Goal: Check status: Check status

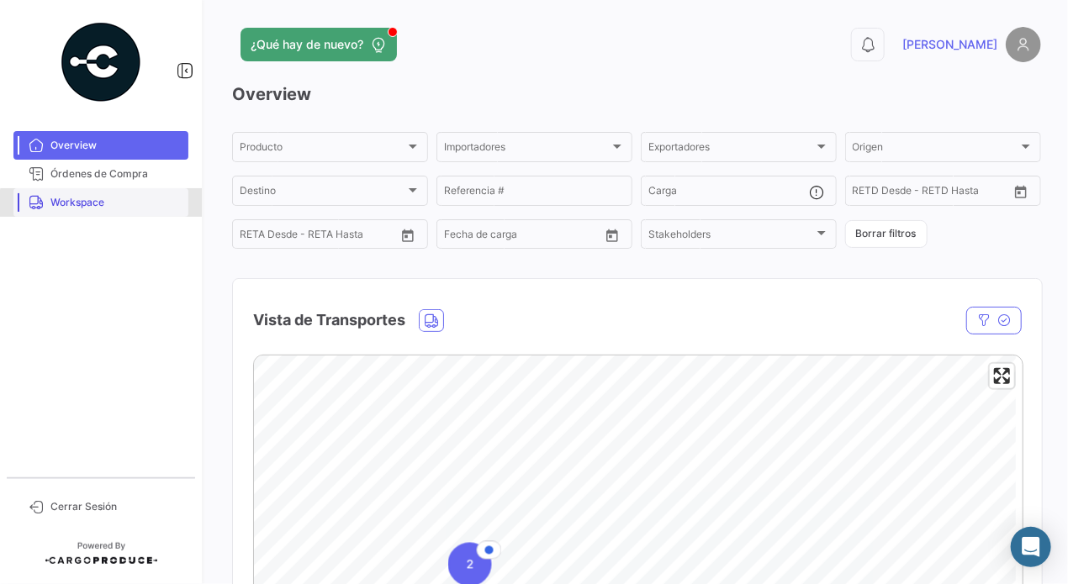
click at [102, 209] on span "Workspace" at bounding box center [115, 202] width 131 height 15
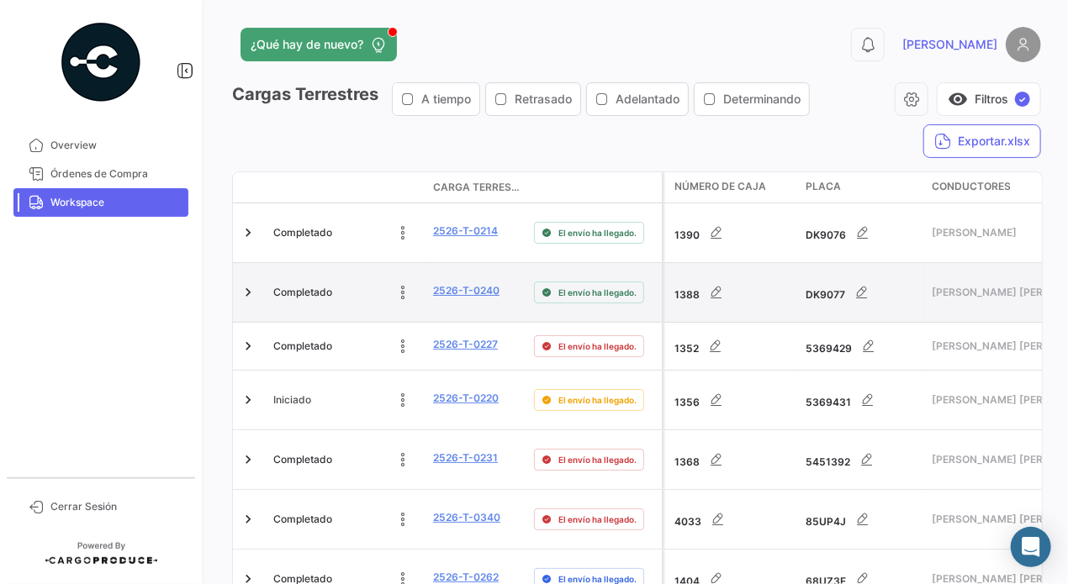
scroll to position [1272, 0]
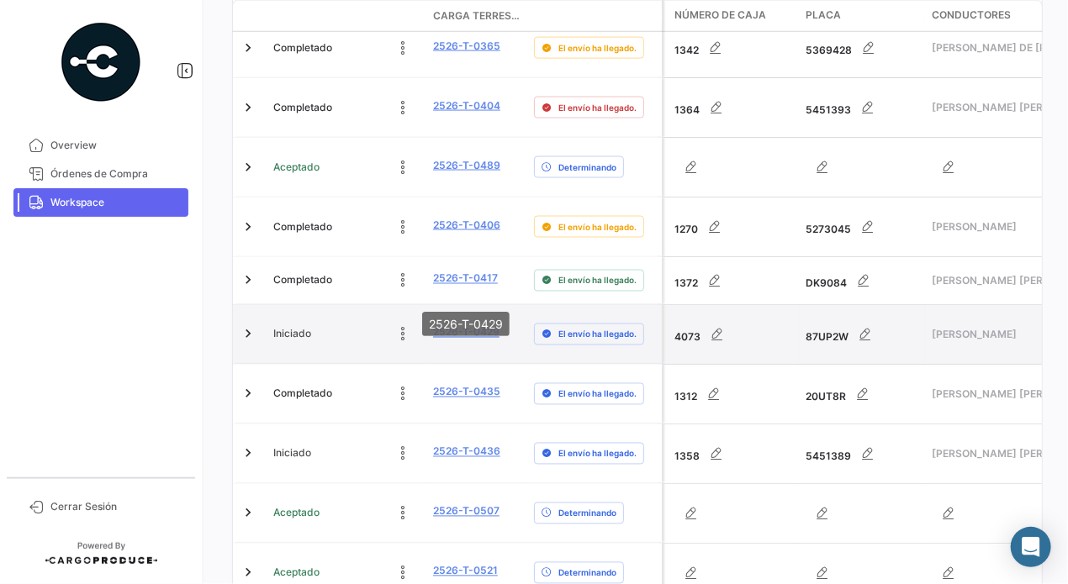
click at [468, 325] on link "2526-T-0429" at bounding box center [466, 332] width 66 height 15
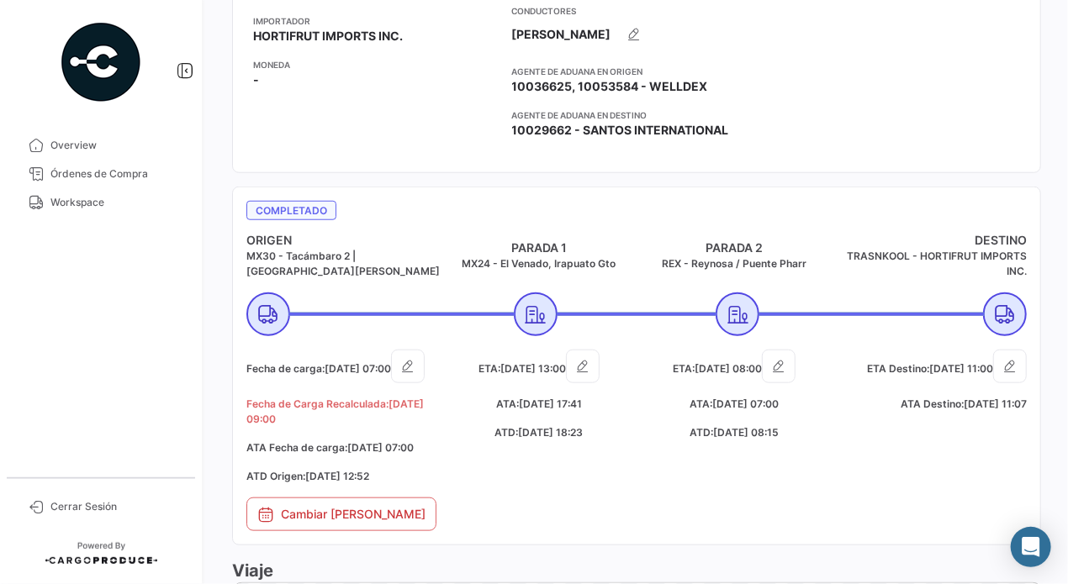
scroll to position [505, 0]
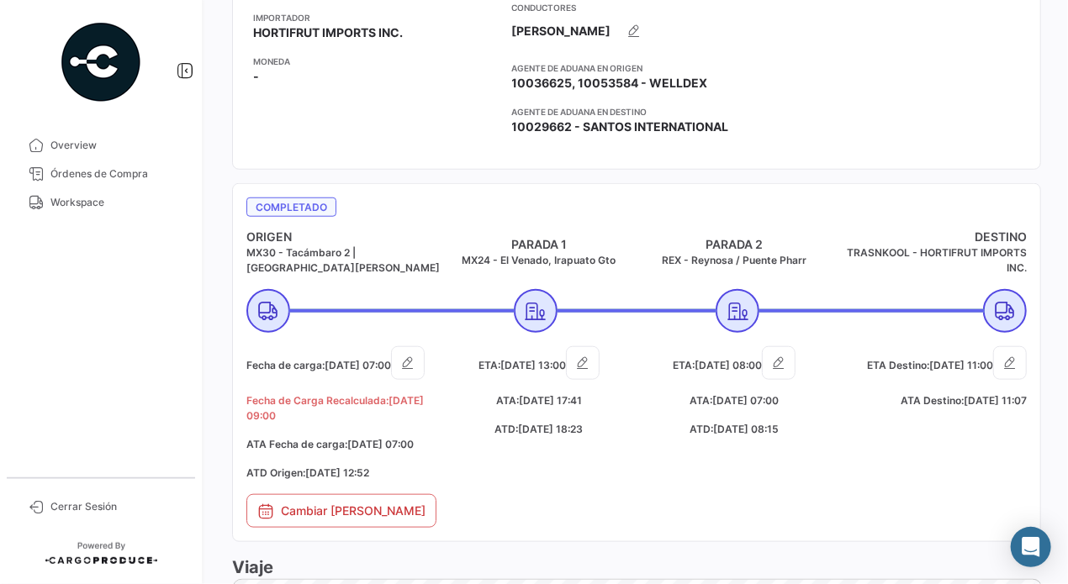
drag, startPoint x: 246, startPoint y: 242, endPoint x: 1025, endPoint y: 263, distance: 779.8
click at [1025, 263] on mat-card "Completado ORIGEN MX30 - [GEOGRAPHIC_DATA] 2 | [GEOGRAPHIC_DATA][PERSON_NAME] […" at bounding box center [636, 362] width 809 height 359
copy div "ORIGEN MX30 - Tacámbaro 2 | [GEOGRAPHIC_DATA][PERSON_NAME] [PERSON_NAME] 1 MX24…"
click at [169, 256] on mat-nav-list "Overview Órdenes de Compra Workspace" at bounding box center [101, 297] width 202 height 346
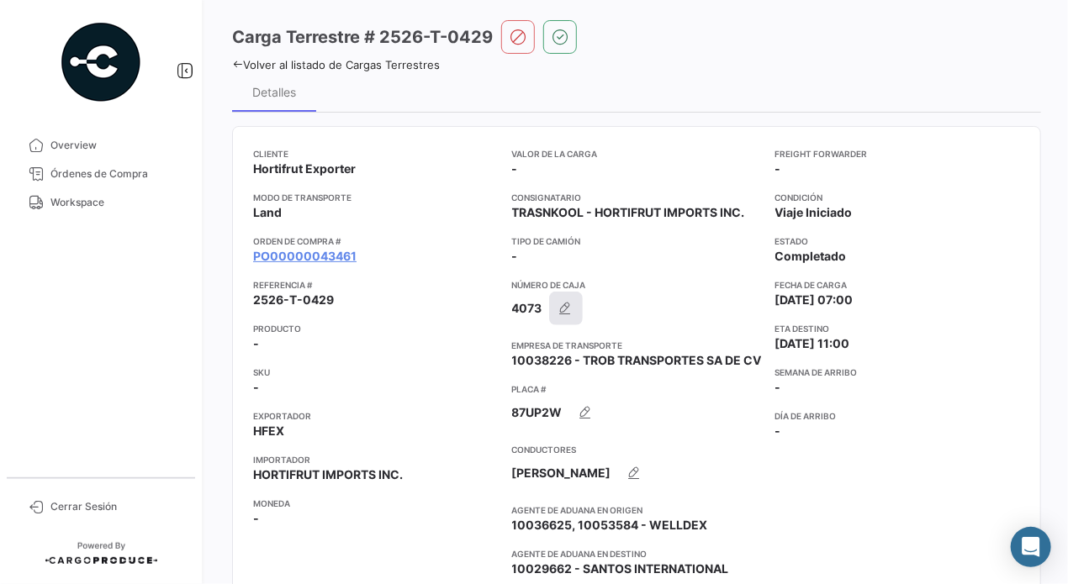
scroll to position [0, 0]
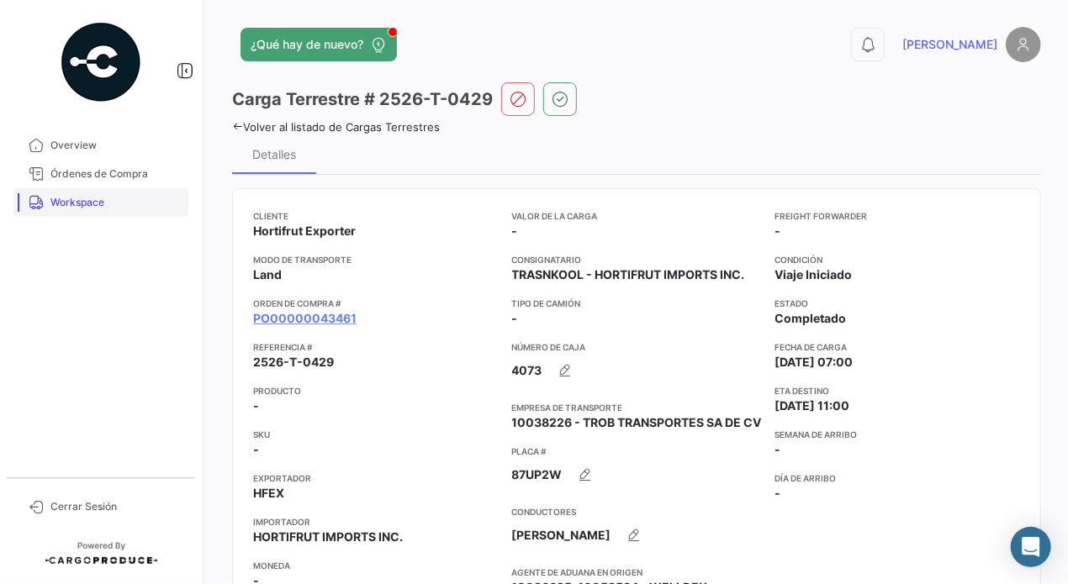
click at [90, 200] on span "Workspace" at bounding box center [115, 202] width 131 height 15
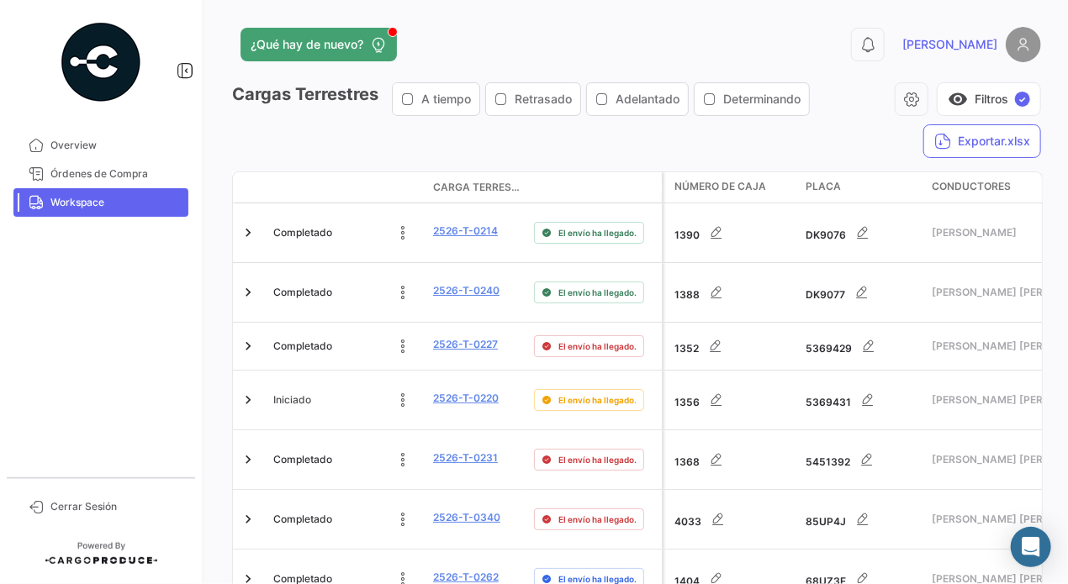
scroll to position [748, 0]
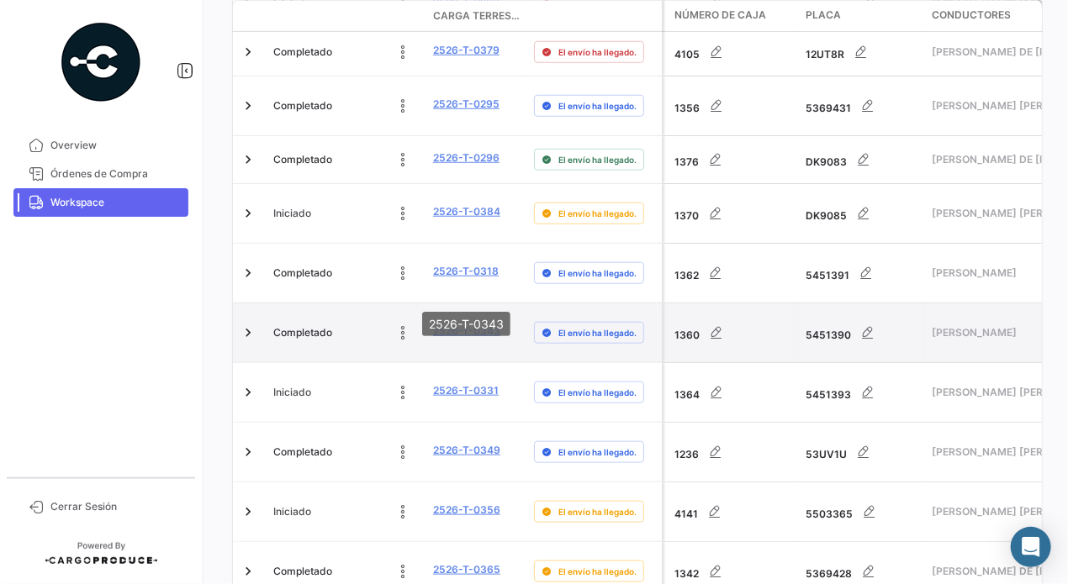
click at [452, 324] on link "2526-T-0343" at bounding box center [466, 331] width 67 height 15
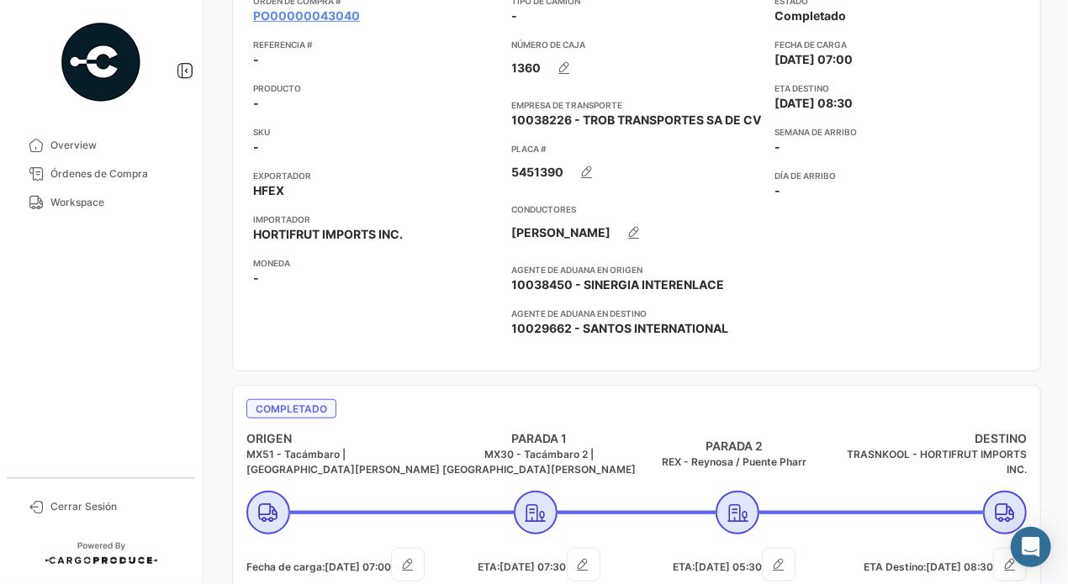
scroll to position [420, 0]
